Goal: Task Accomplishment & Management: Complete application form

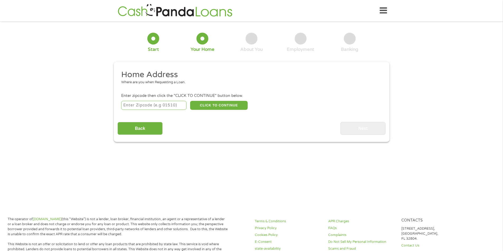
click at [165, 107] on input "number" at bounding box center [153, 105] width 65 height 9
type input "92649"
click at [212, 106] on button "CLICK TO CONTINUE" at bounding box center [219, 105] width 58 height 9
type input "92649"
type input "[GEOGRAPHIC_DATA]"
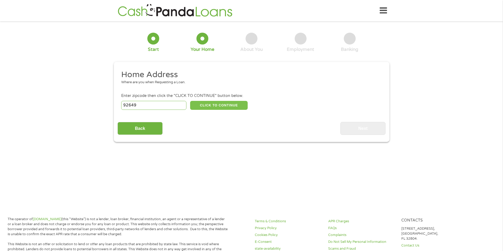
select select "[US_STATE]"
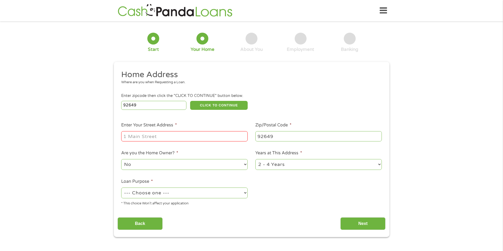
click at [185, 136] on input "Enter Your Street Address *" at bounding box center [184, 136] width 126 height 10
type input "16811 [PERSON_NAME]"
click at [379, 164] on select "1 Year or less 1 - 2 Years 2 - 4 Years Over 4 Years" at bounding box center [318, 164] width 126 height 11
select select "60months"
click at [255, 159] on select "1 Year or less 1 - 2 Years 2 - 4 Years Over 4 Years" at bounding box center [318, 164] width 126 height 11
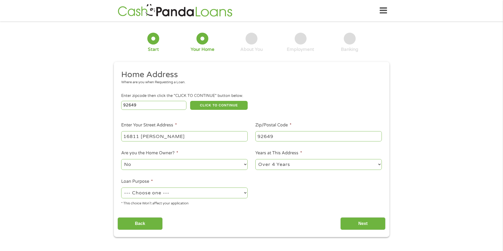
click at [244, 193] on select "--- Choose one --- Pay Bills Debt Consolidation Home Improvement Major Purchase…" at bounding box center [184, 193] width 126 height 11
select select "paybills"
click at [121, 188] on select "--- Choose one --- Pay Bills Debt Consolidation Home Improvement Major Purchase…" at bounding box center [184, 193] width 126 height 11
click at [351, 225] on input "Next" at bounding box center [362, 224] width 45 height 13
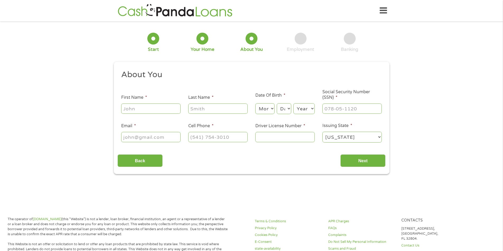
scroll to position [2, 2]
click at [160, 109] on input "First Name *" at bounding box center [150, 109] width 59 height 10
type input "d"
type input "[PERSON_NAME]"
type input "Dore"
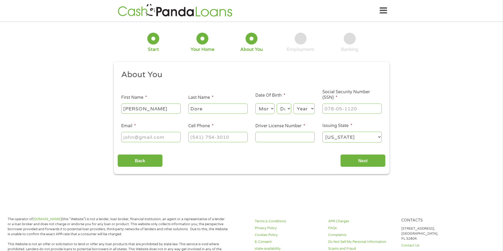
click at [271, 109] on select "Month 1 2 3 4 5 6 7 8 9 10 11 12" at bounding box center [264, 108] width 19 height 11
select select "12"
click at [255, 103] on select "Month 1 2 3 4 5 6 7 8 9 10 11 12" at bounding box center [264, 108] width 19 height 11
click at [288, 109] on select "Day 1 2 3 4 5 6 7 8 9 10 11 12 13 14 15 16 17 18 19 20 21 22 23 24 25 26 27 28 …" at bounding box center [283, 108] width 14 height 11
select select "21"
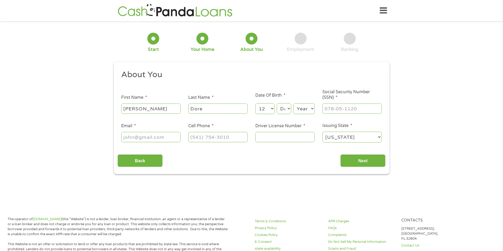
click at [276, 103] on select "Day 1 2 3 4 5 6 7 8 9 10 11 12 13 14 15 16 17 18 19 20 21 22 23 24 25 26 27 28 …" at bounding box center [283, 108] width 14 height 11
click at [309, 111] on select "Year [DATE] 2006 2005 2004 2003 2002 2001 2000 1999 1998 1997 1996 1995 1994 19…" at bounding box center [303, 108] width 21 height 11
select select "1979"
click at [293, 103] on select "Year [DATE] 2006 2005 2004 2003 2002 2001 2000 1999 1998 1997 1996 1995 1994 19…" at bounding box center [303, 108] width 21 height 11
click at [335, 109] on input "___-__-____" at bounding box center [351, 109] width 59 height 10
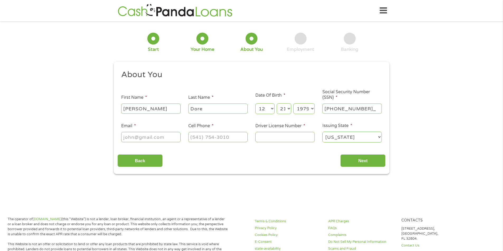
type input "433-61-1032"
click at [167, 138] on input "Email *" at bounding box center [150, 137] width 59 height 10
type input "[EMAIL_ADDRESS][DOMAIN_NAME]"
type input "[PHONE_NUMBER]"
type input "B7015866"
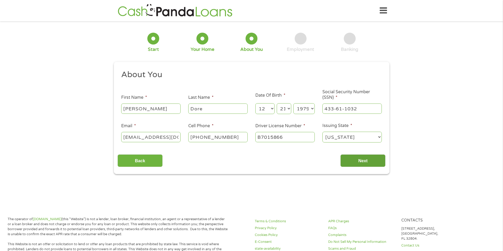
click at [368, 162] on input "Next" at bounding box center [362, 161] width 45 height 13
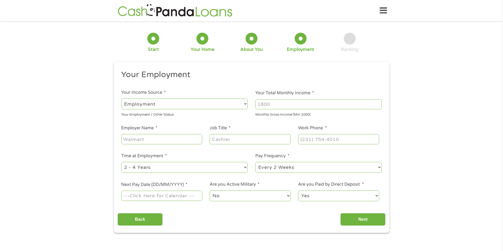
click at [274, 105] on input "Your Total Monthly Income *" at bounding box center [318, 104] width 126 height 10
type input "5990"
click at [177, 141] on input "Employer Name *" at bounding box center [161, 139] width 81 height 10
type input "Sunset Lighting"
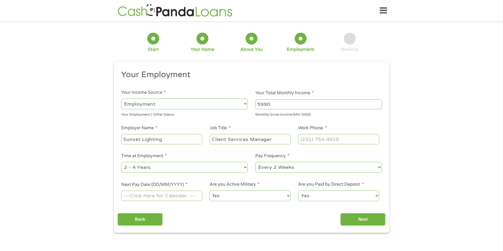
type input "Client Services Manager"
type input "[PHONE_NUMBER]"
click at [245, 168] on select "--- Choose one --- 1 Year or less 1 - 2 Years 2 - 4 Years Over 4 Years" at bounding box center [184, 167] width 126 height 11
select select "60months"
click at [121, 162] on select "--- Choose one --- 1 Year or less 1 - 2 Years 2 - 4 Years Over 4 Years" at bounding box center [184, 167] width 126 height 11
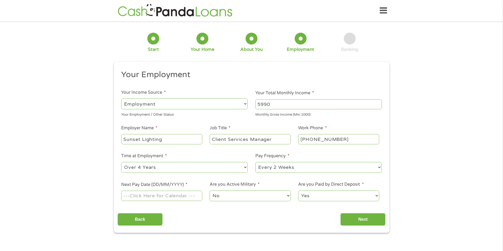
click at [379, 167] on select "--- Choose one --- Every 2 Weeks Every Week Monthly Semi-Monthly" at bounding box center [318, 167] width 126 height 11
select select "semimonthly"
click at [255, 162] on select "--- Choose one --- Every 2 Weeks Every Week Monthly Semi-Monthly" at bounding box center [318, 167] width 126 height 11
click at [160, 198] on input "Next Pay Date (DD/MM/YYYY) *" at bounding box center [161, 196] width 81 height 10
type input "[DATE]"
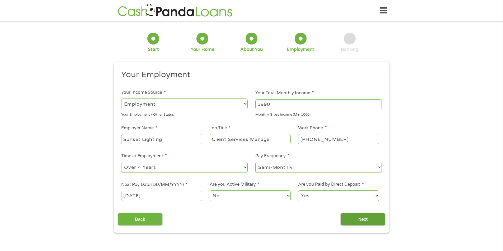
click at [358, 221] on input "Next" at bounding box center [362, 219] width 45 height 13
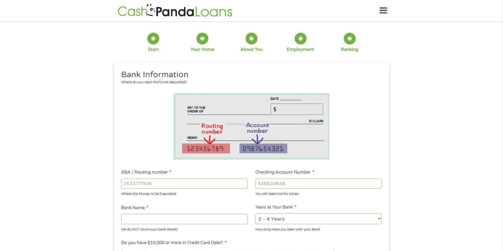
click at [140, 185] on input "ABA / Routing number *" at bounding box center [184, 184] width 126 height 10
type input "322079353"
type input "WESCOM CREDIT UNION"
type input "322079353"
click at [270, 184] on input "Checking Account Number *" at bounding box center [318, 184] width 126 height 10
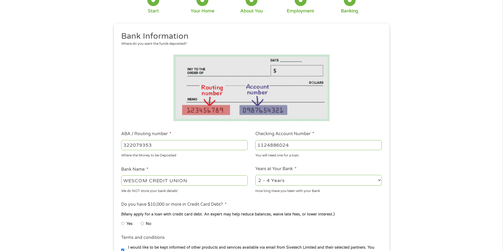
scroll to position [79, 0]
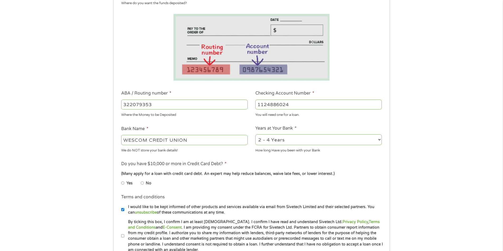
type input "1124886024"
click at [378, 142] on select "2 - 4 Years 6 - 12 Months 1 - 2 Years Over 4 Years" at bounding box center [318, 140] width 126 height 11
select select "60months"
click at [255, 135] on select "2 - 4 Years 6 - 12 Months 1 - 2 Years Over 4 Years" at bounding box center [318, 140] width 126 height 11
click at [142, 183] on input "No" at bounding box center [142, 183] width 3 height 8
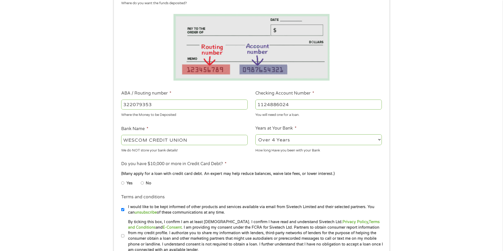
radio input "true"
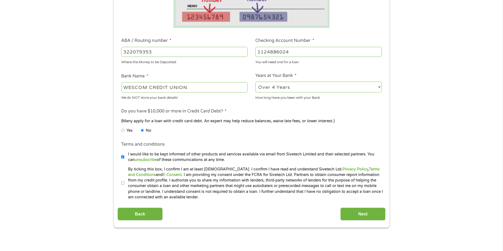
click at [123, 183] on input "By ticking this box, I confirm I am at least [DEMOGRAPHIC_DATA]. I confirm I ha…" at bounding box center [122, 183] width 3 height 8
checkbox input "true"
click at [362, 215] on input "Next" at bounding box center [362, 214] width 45 height 13
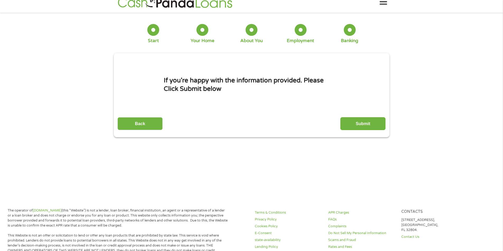
scroll to position [0, 0]
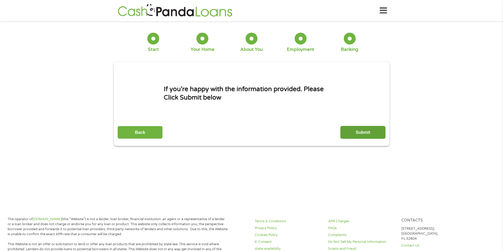
click at [359, 133] on input "Submit" at bounding box center [362, 132] width 45 height 13
